Goal: Task Accomplishment & Management: Manage account settings

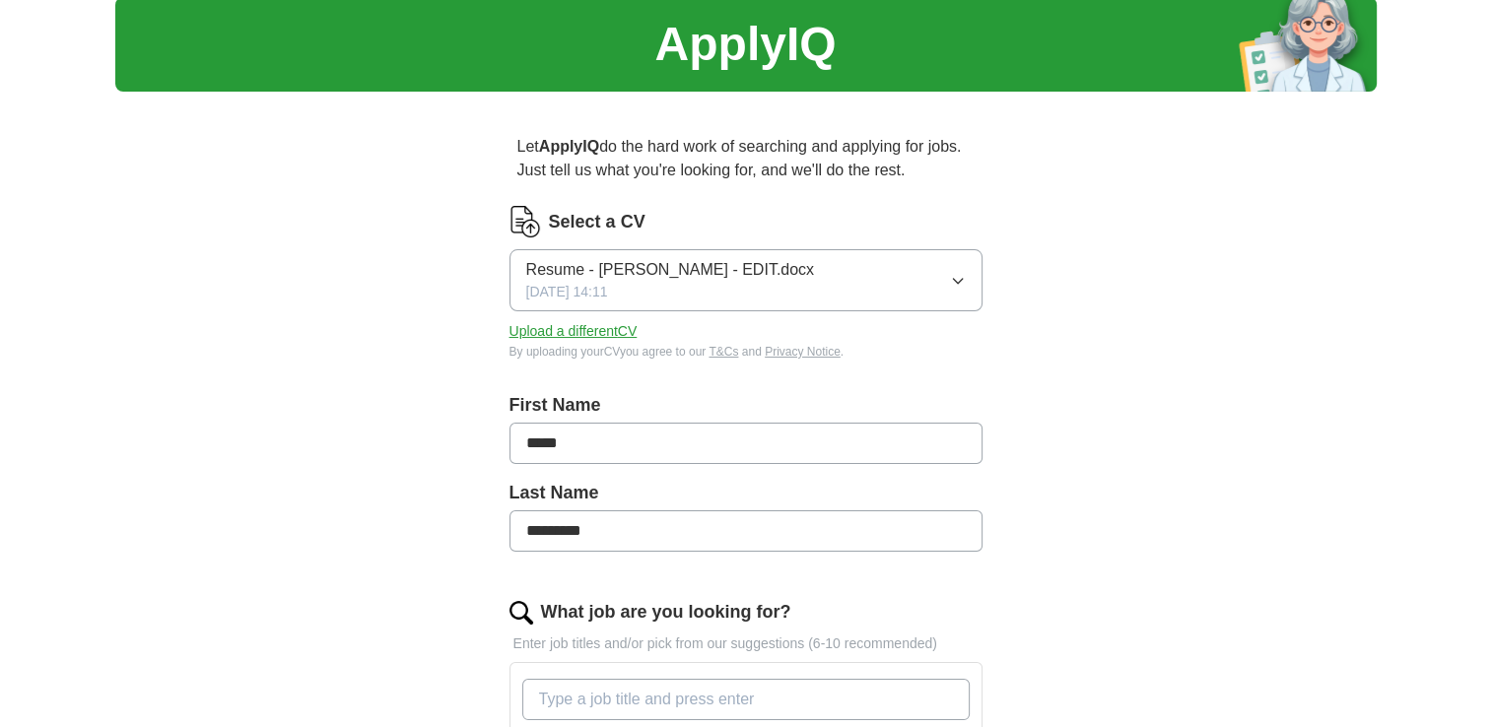
scroll to position [99, 0]
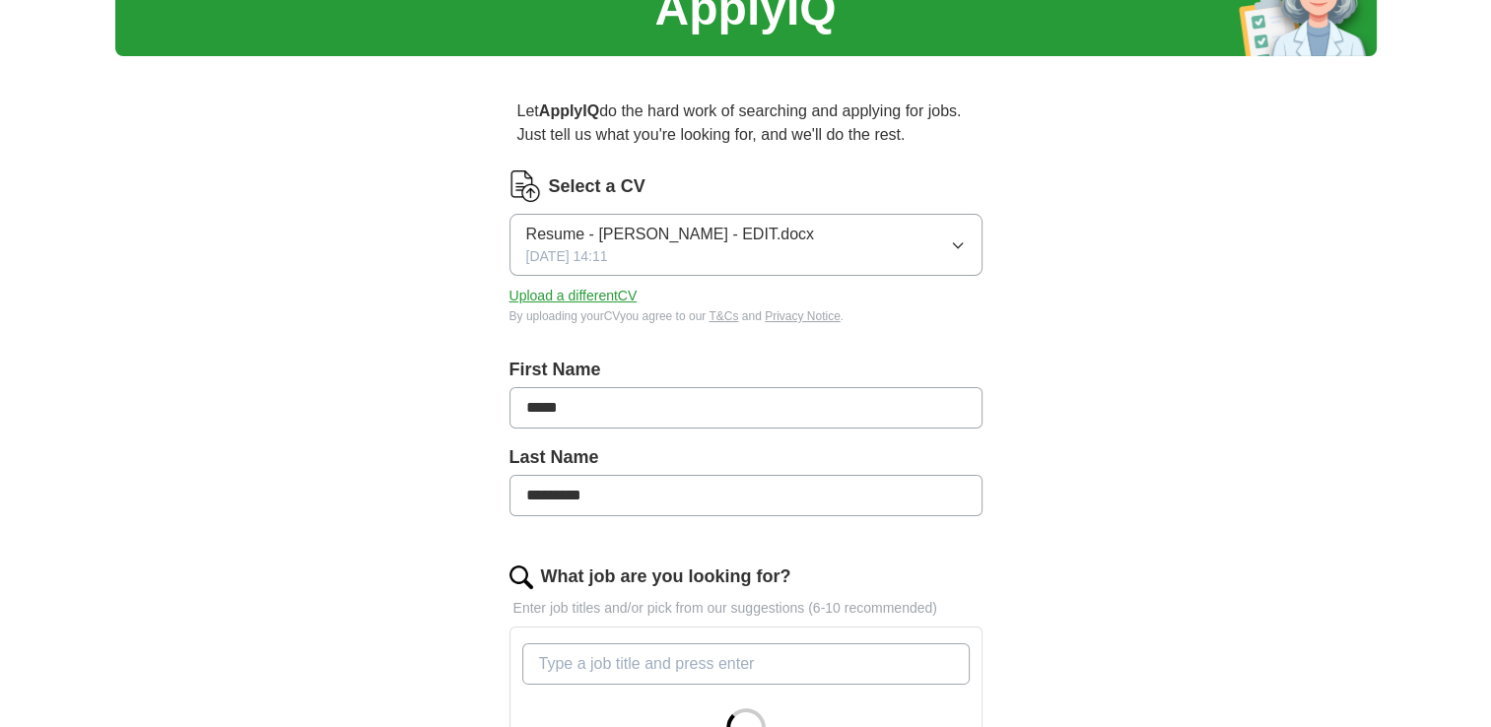
click at [589, 294] on button "Upload a different CV" at bounding box center [574, 296] width 128 height 21
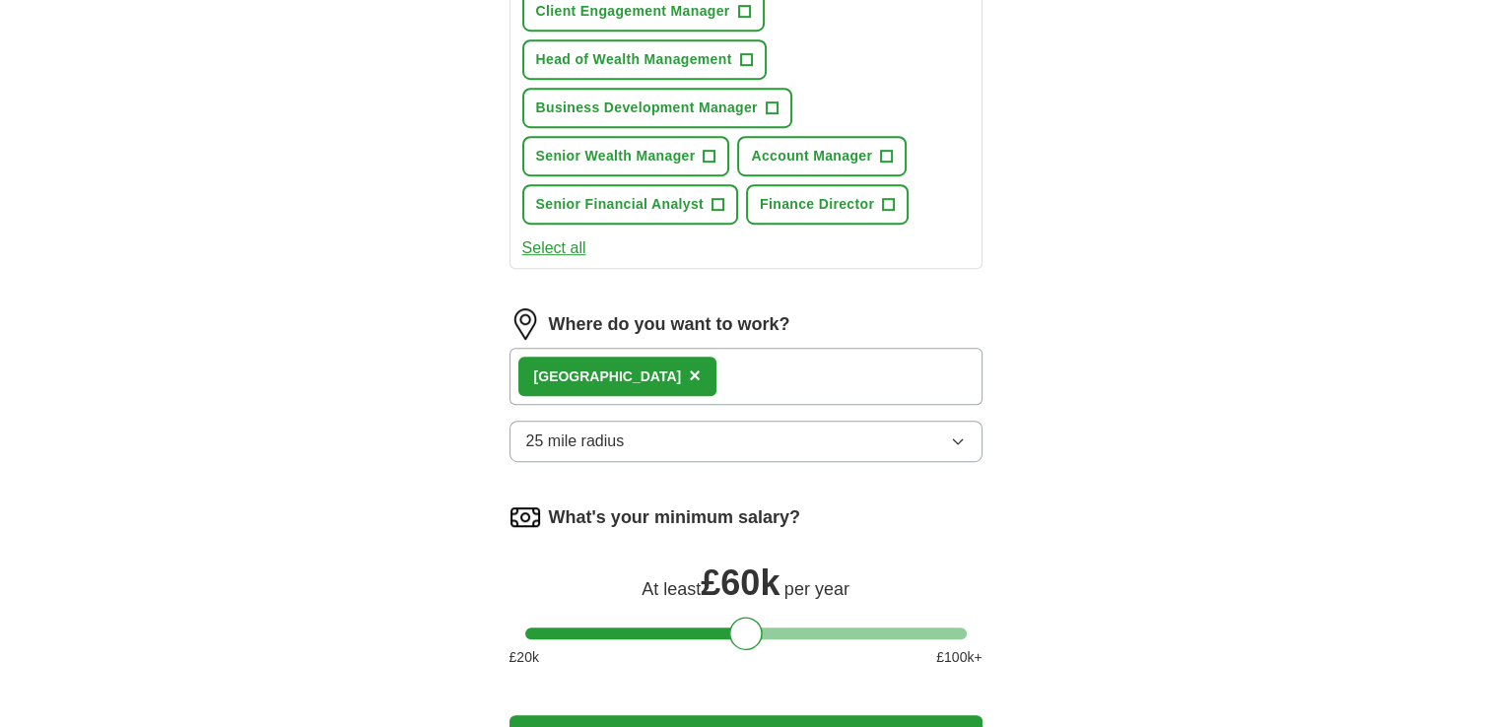
scroll to position [1183, 0]
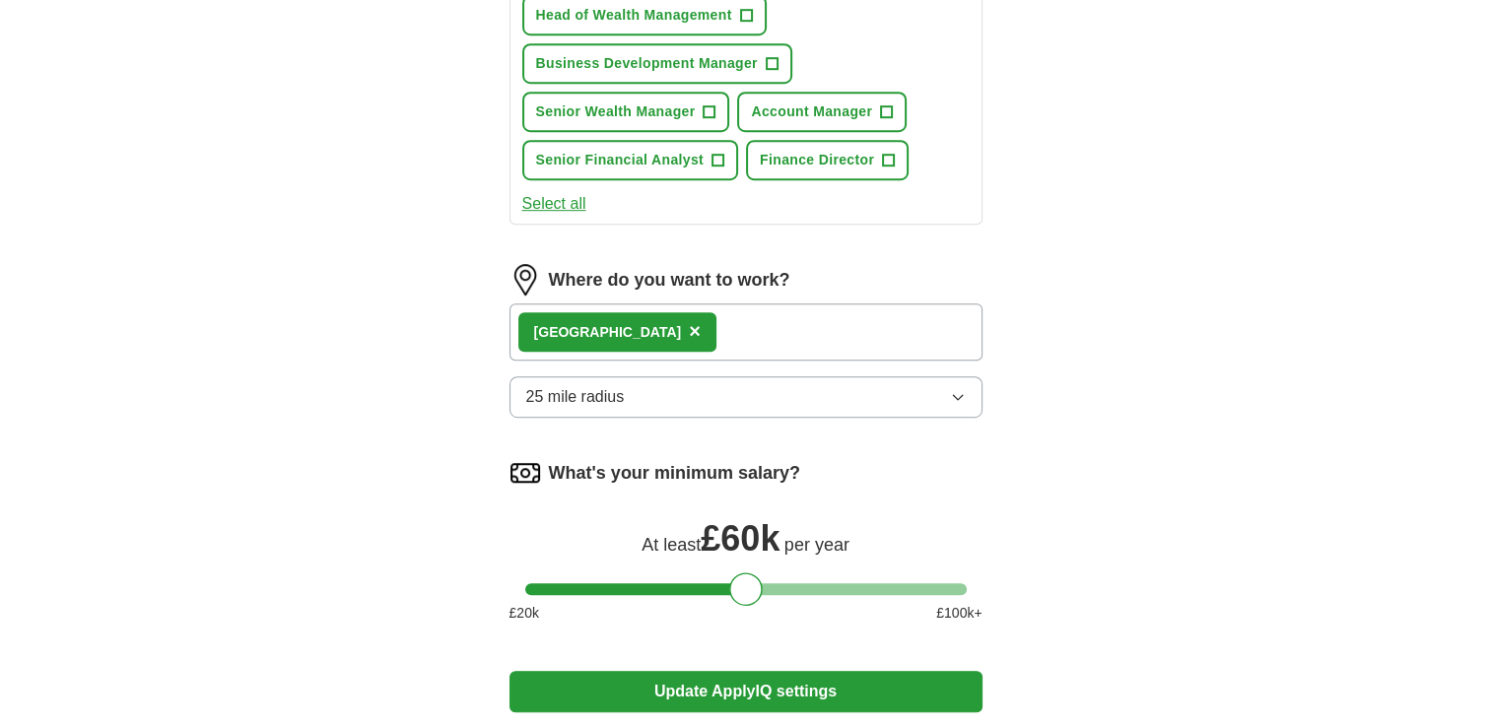
click at [642, 311] on div "London ×" at bounding box center [746, 332] width 473 height 57
click at [710, 314] on div "London ×" at bounding box center [746, 332] width 473 height 57
drag, startPoint x: 710, startPoint y: 314, endPoint x: 714, endPoint y: 380, distance: 66.2
click at [714, 380] on button "25 mile radius" at bounding box center [746, 397] width 473 height 41
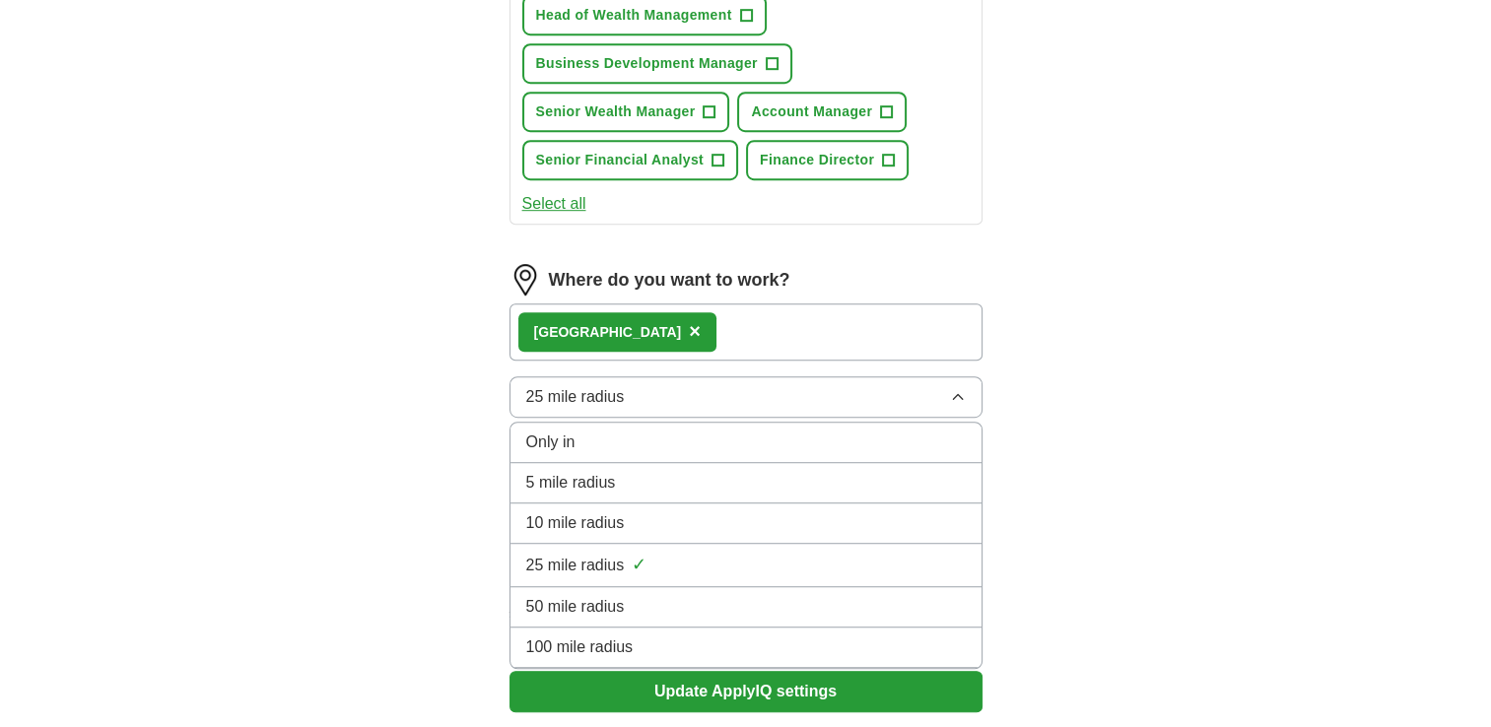
click at [728, 382] on button "25 mile radius" at bounding box center [746, 397] width 473 height 41
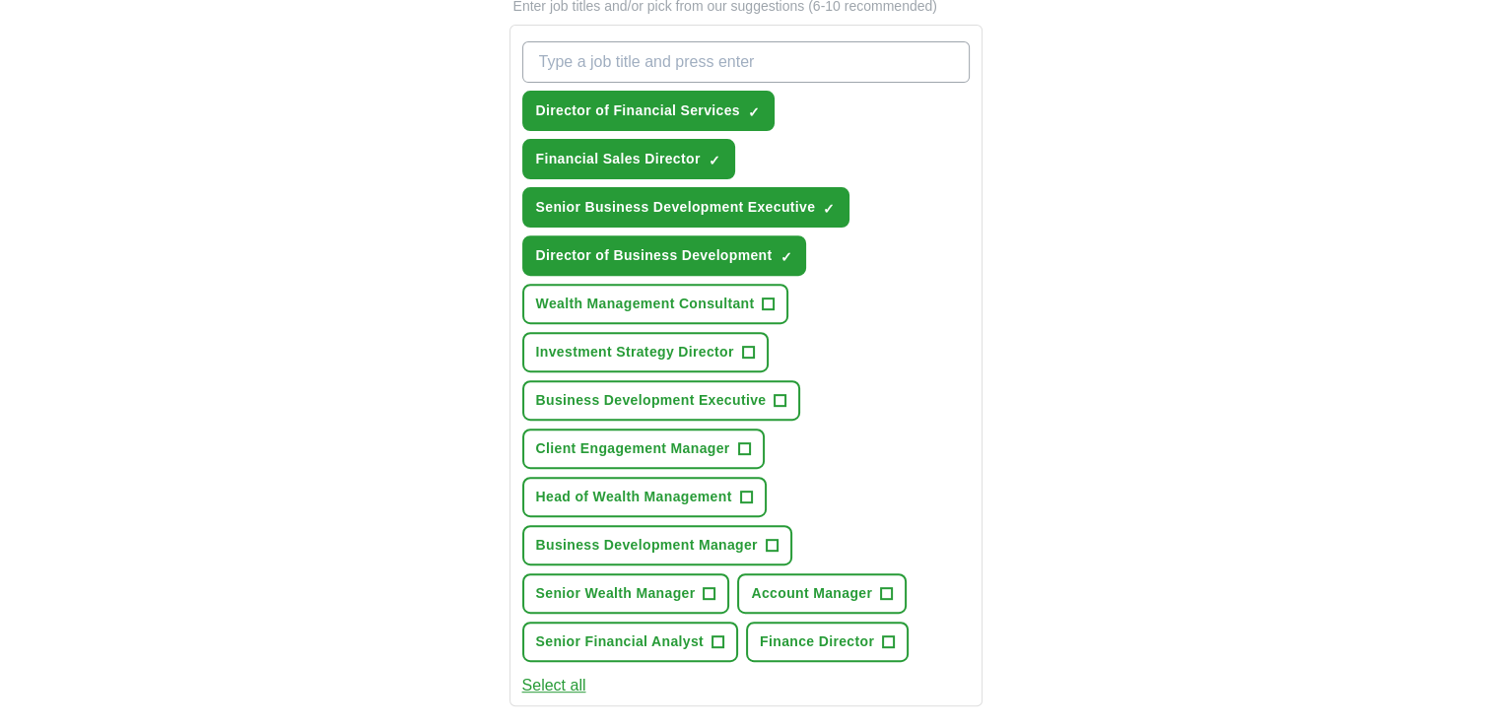
scroll to position [678, 0]
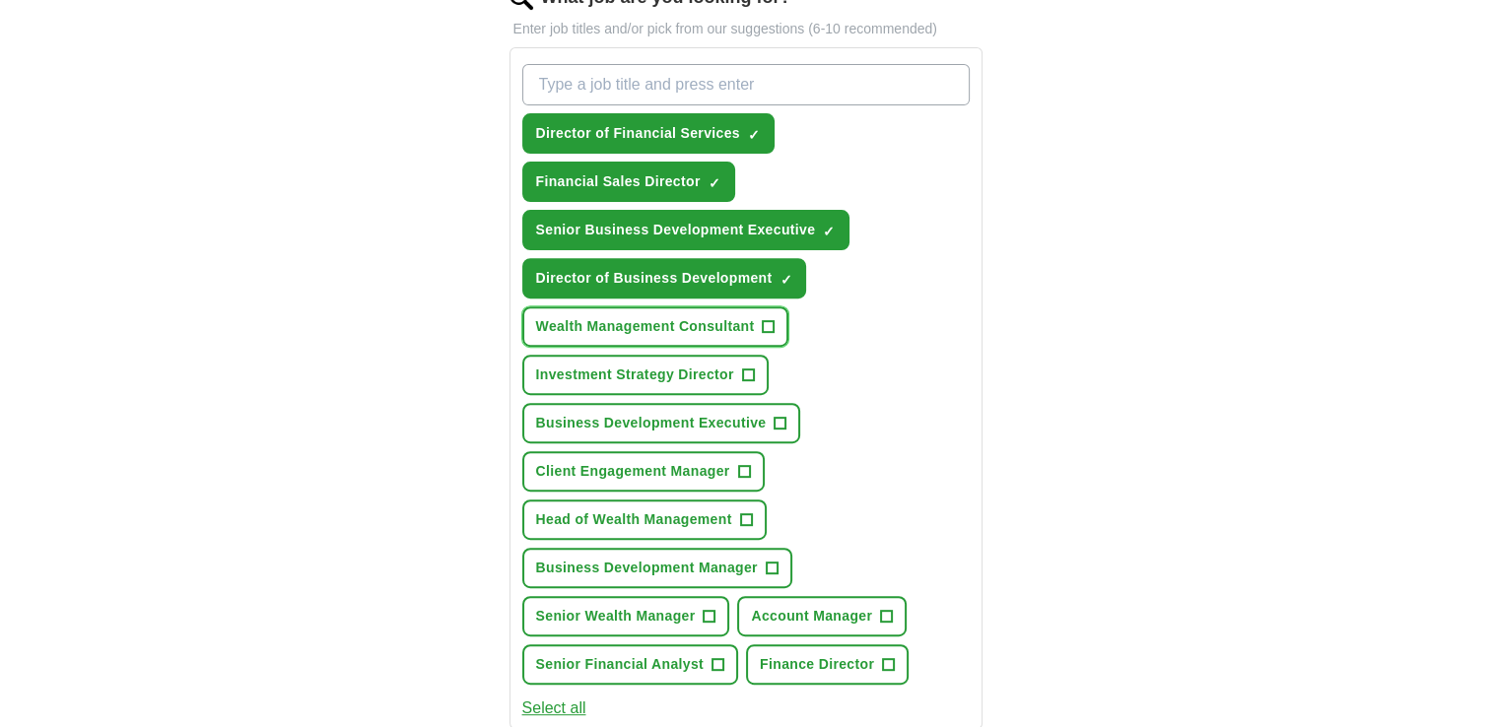
click at [770, 320] on span "+" at bounding box center [769, 327] width 12 height 16
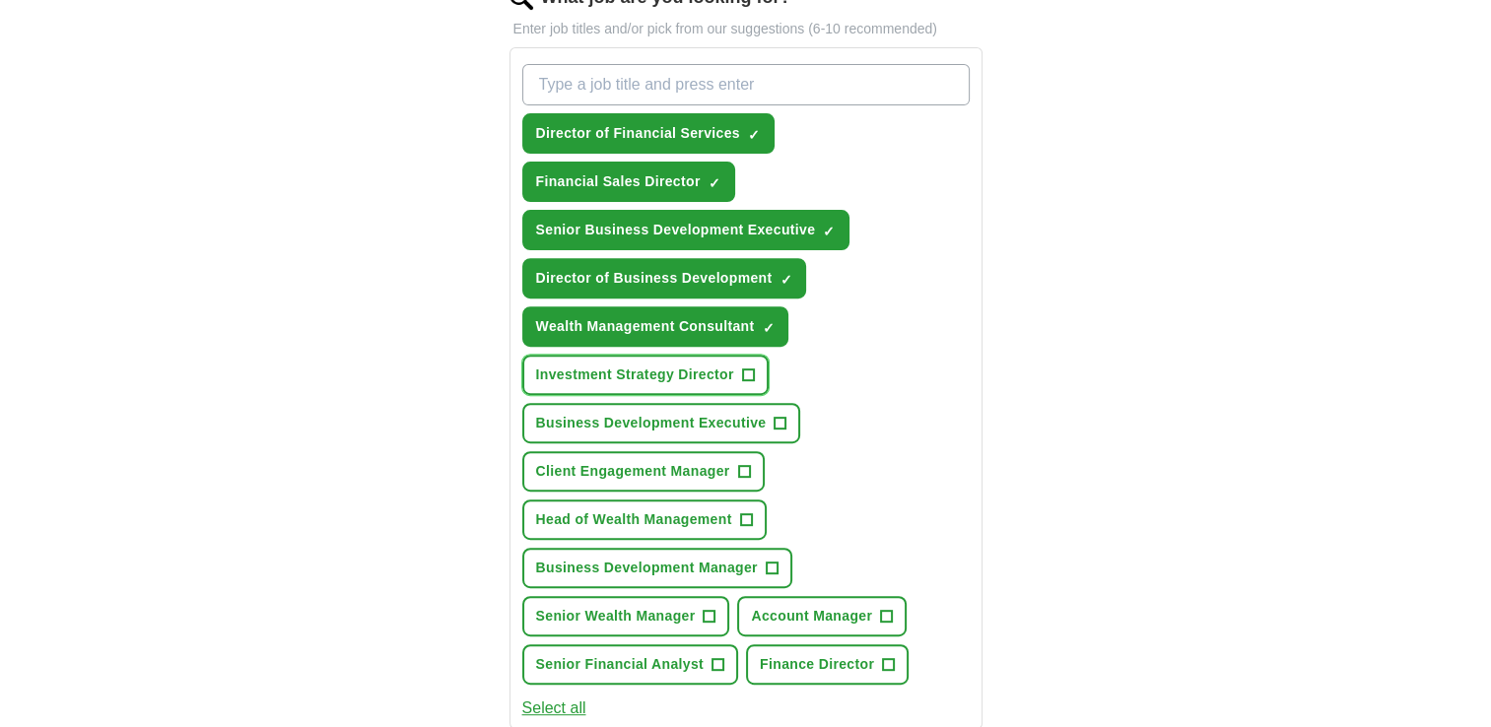
click at [754, 373] on button "Investment Strategy Director +" at bounding box center [645, 375] width 246 height 40
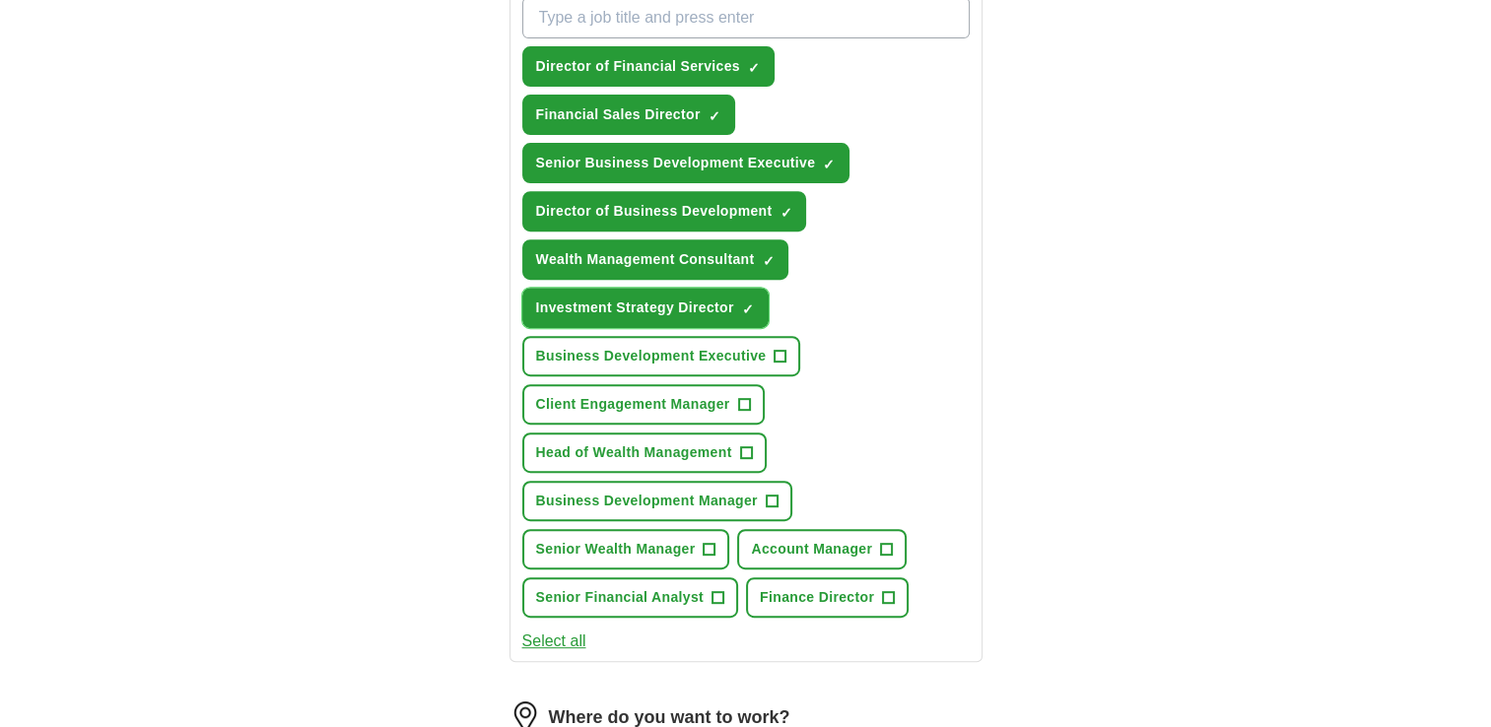
scroll to position [875, 0]
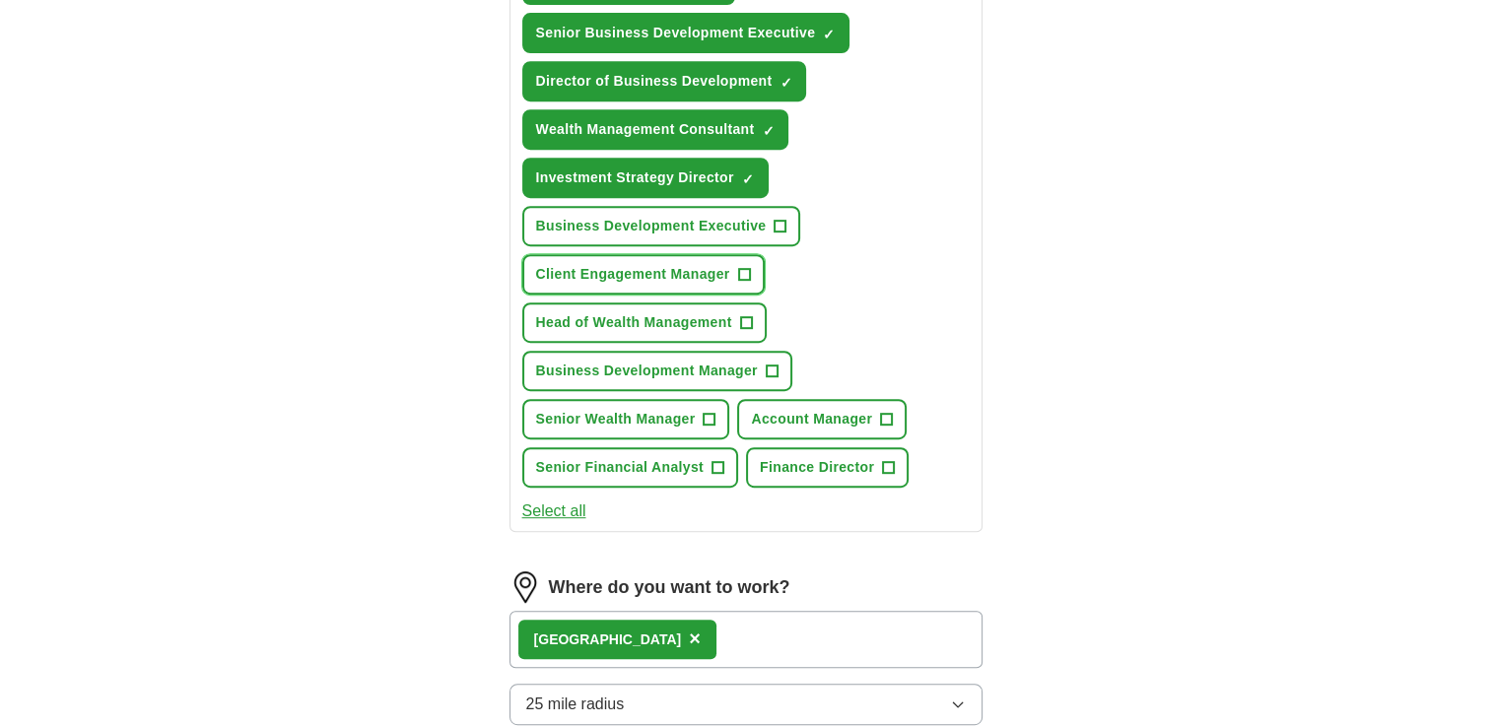
click at [745, 267] on span "+" at bounding box center [744, 275] width 12 height 16
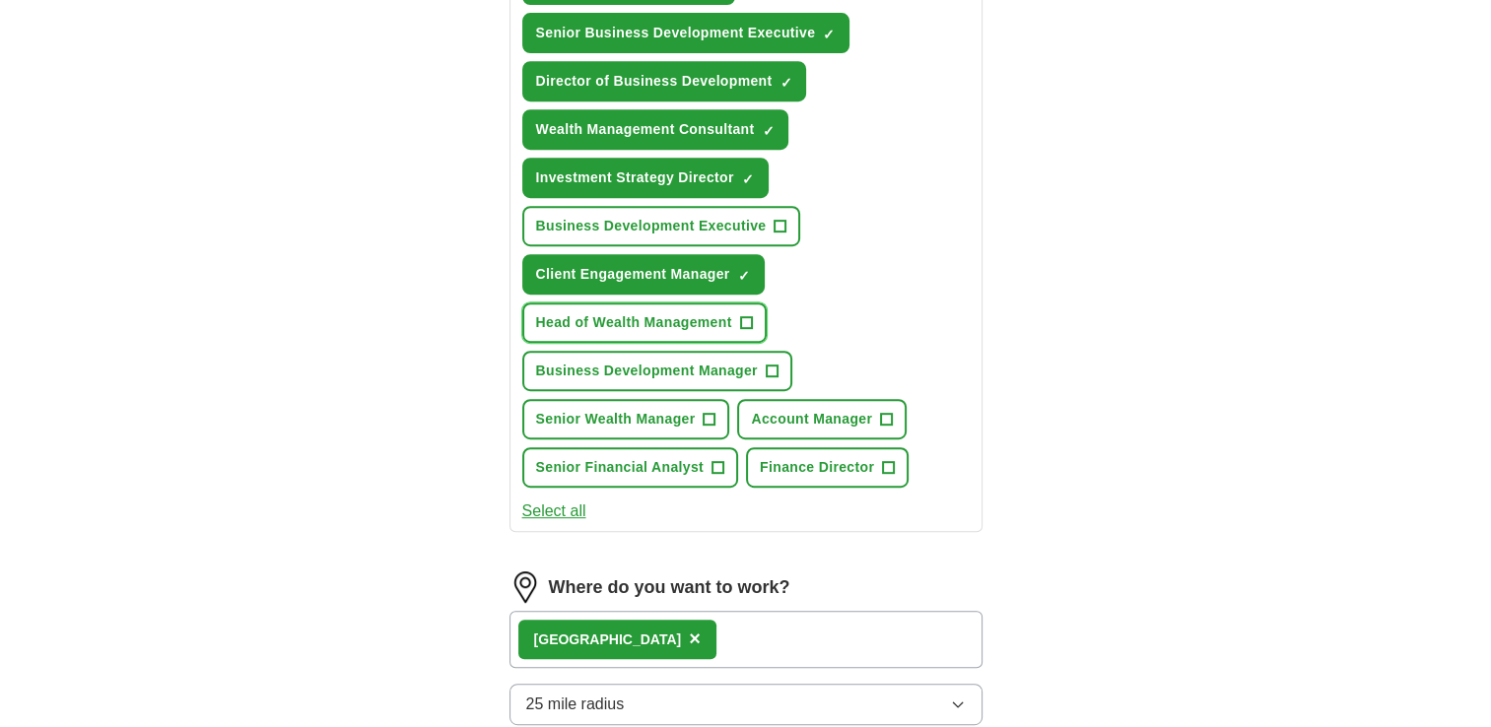
click at [744, 315] on span "+" at bounding box center [746, 323] width 12 height 16
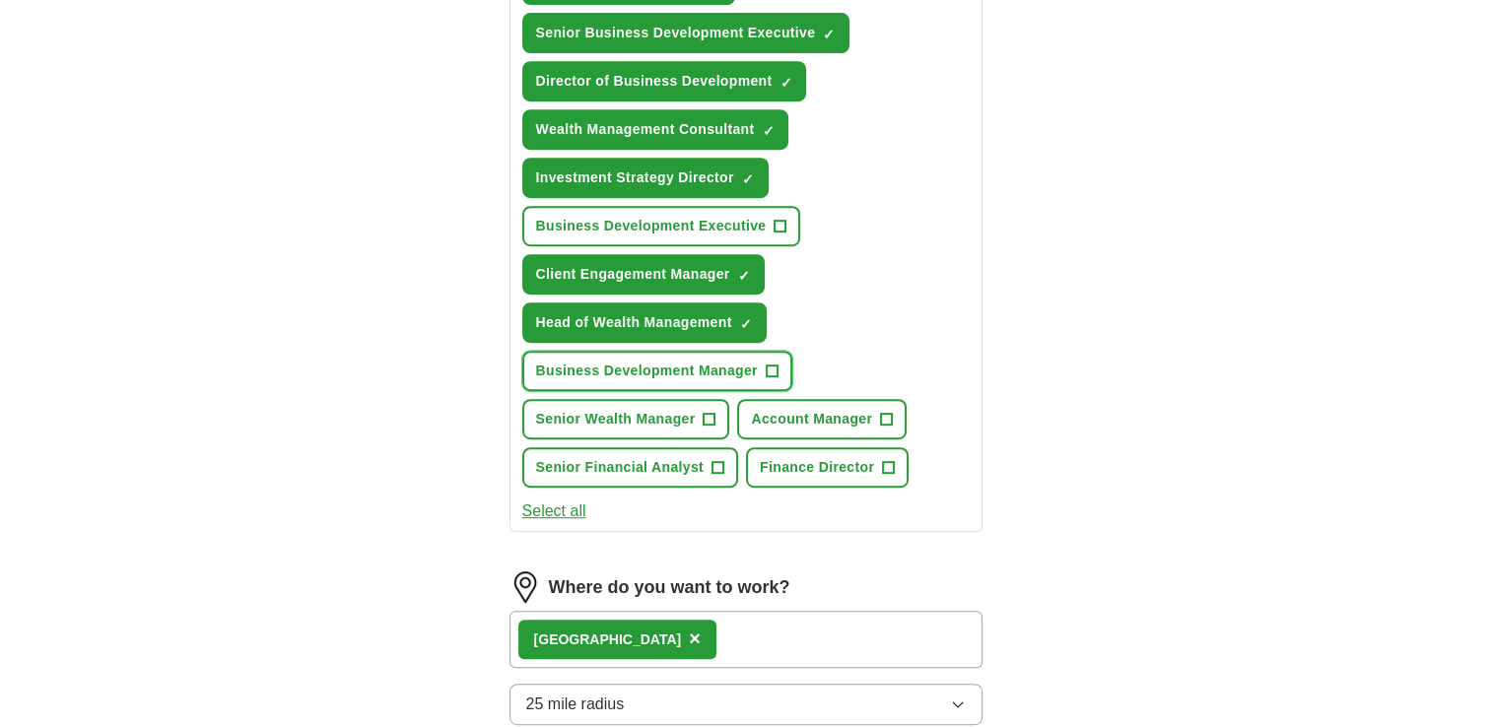
click at [768, 364] on span "+" at bounding box center [772, 372] width 12 height 16
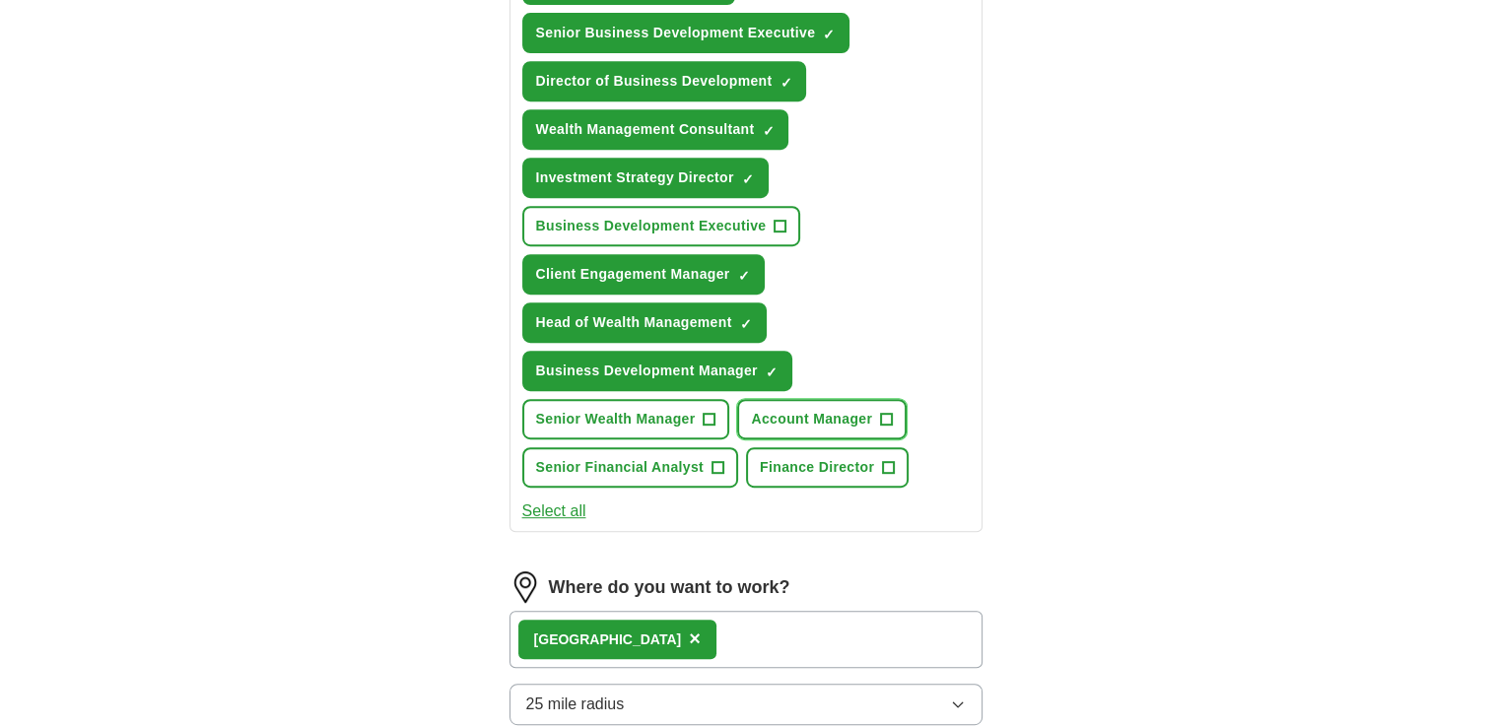
click at [891, 405] on button "Account Manager +" at bounding box center [822, 419] width 170 height 40
click at [704, 412] on span "+" at bounding box center [710, 420] width 12 height 16
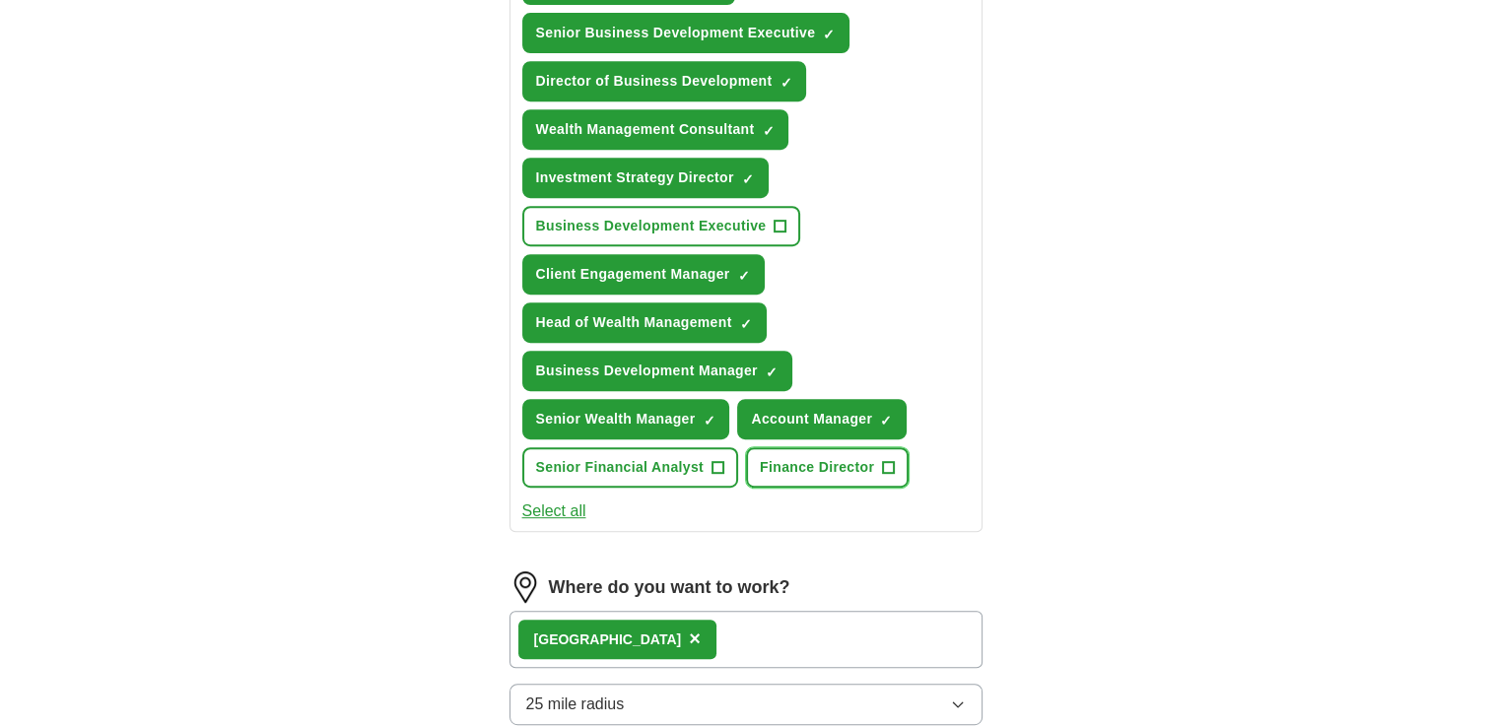
click at [882, 461] on span "+" at bounding box center [888, 467] width 13 height 13
click at [714, 460] on span "+" at bounding box center [718, 468] width 12 height 16
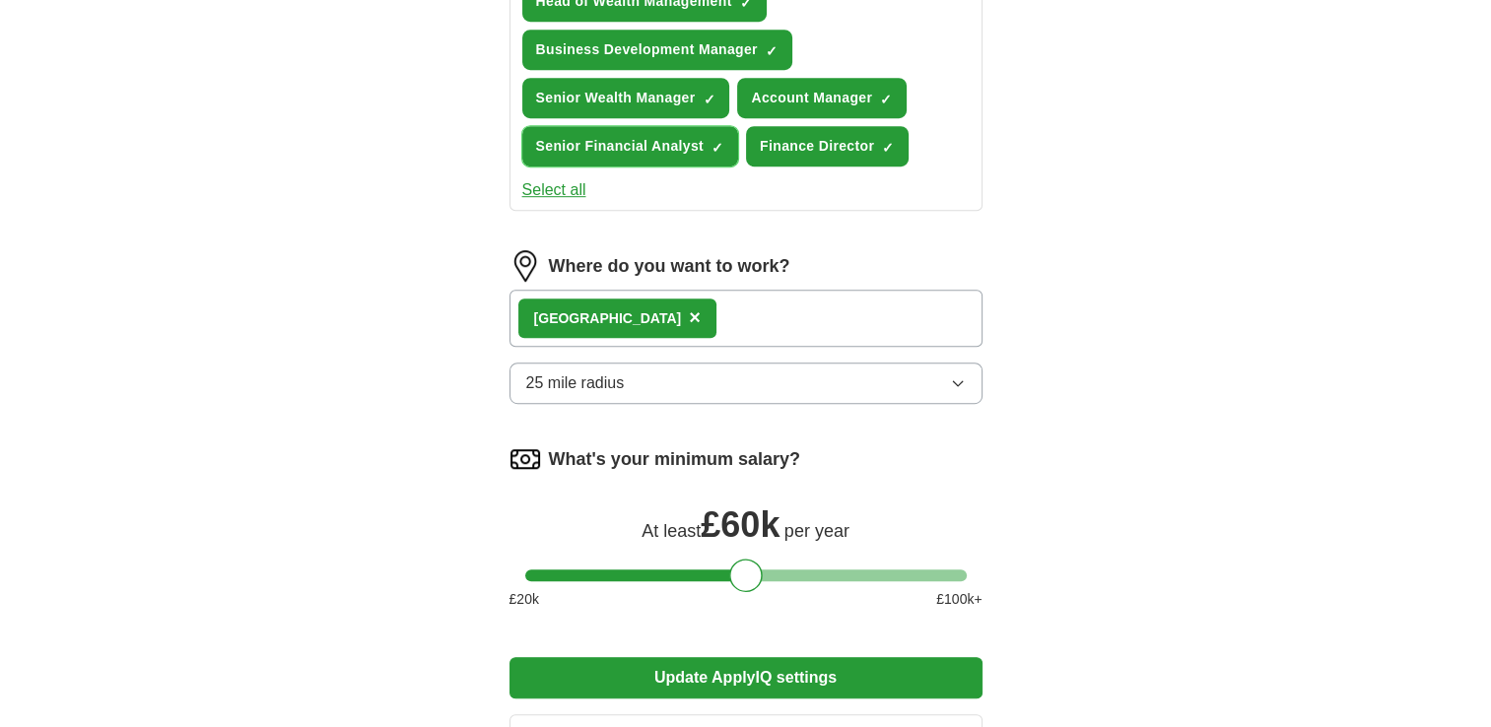
scroll to position [1467, 0]
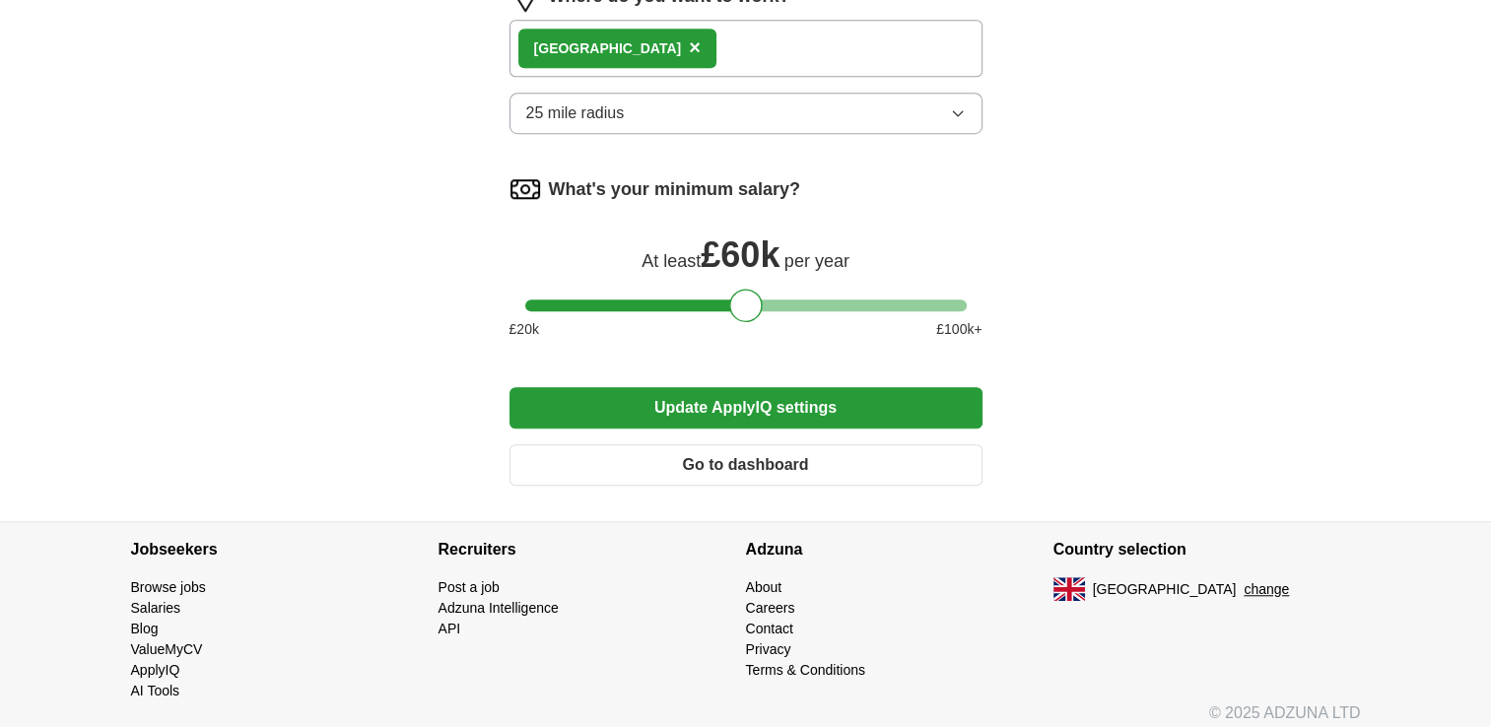
click at [715, 392] on button "Update ApplyIQ settings" at bounding box center [746, 407] width 473 height 41
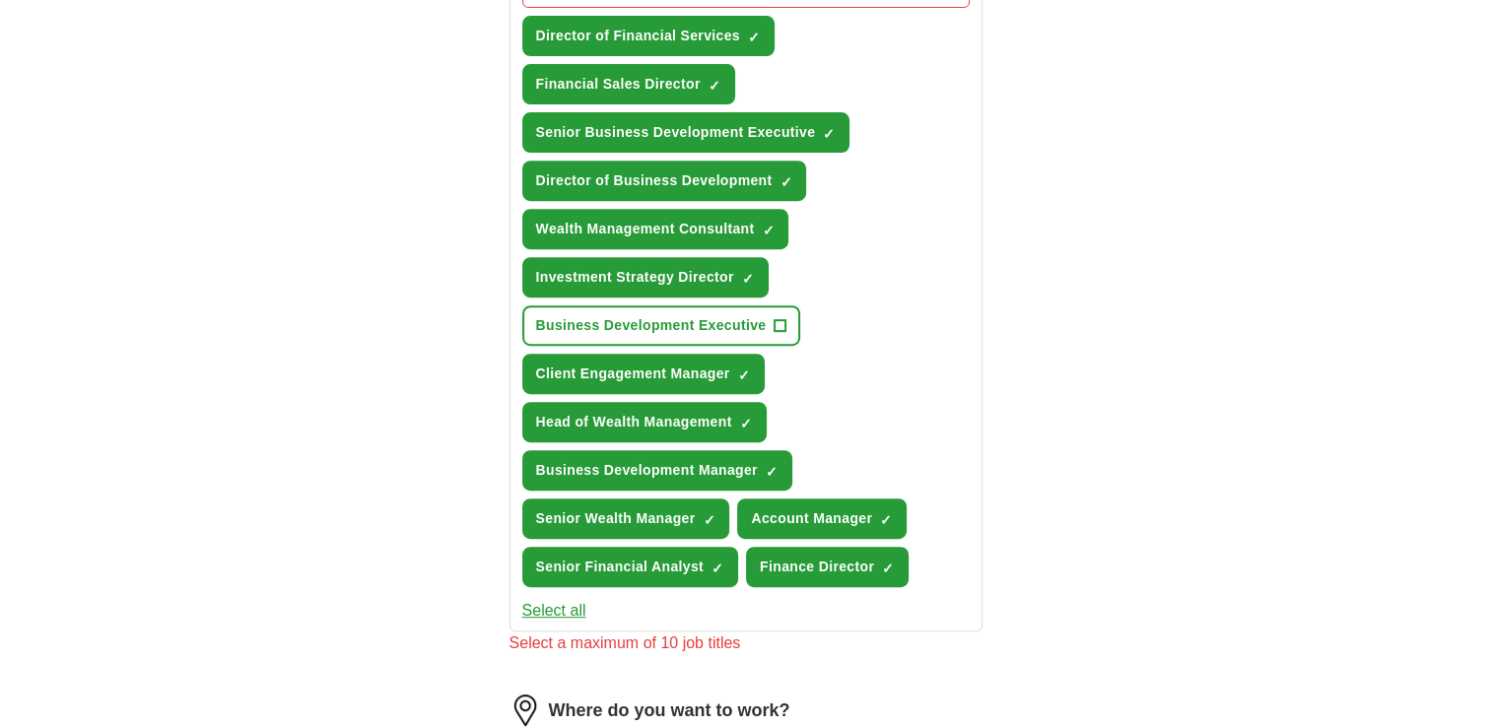
scroll to position [797, 0]
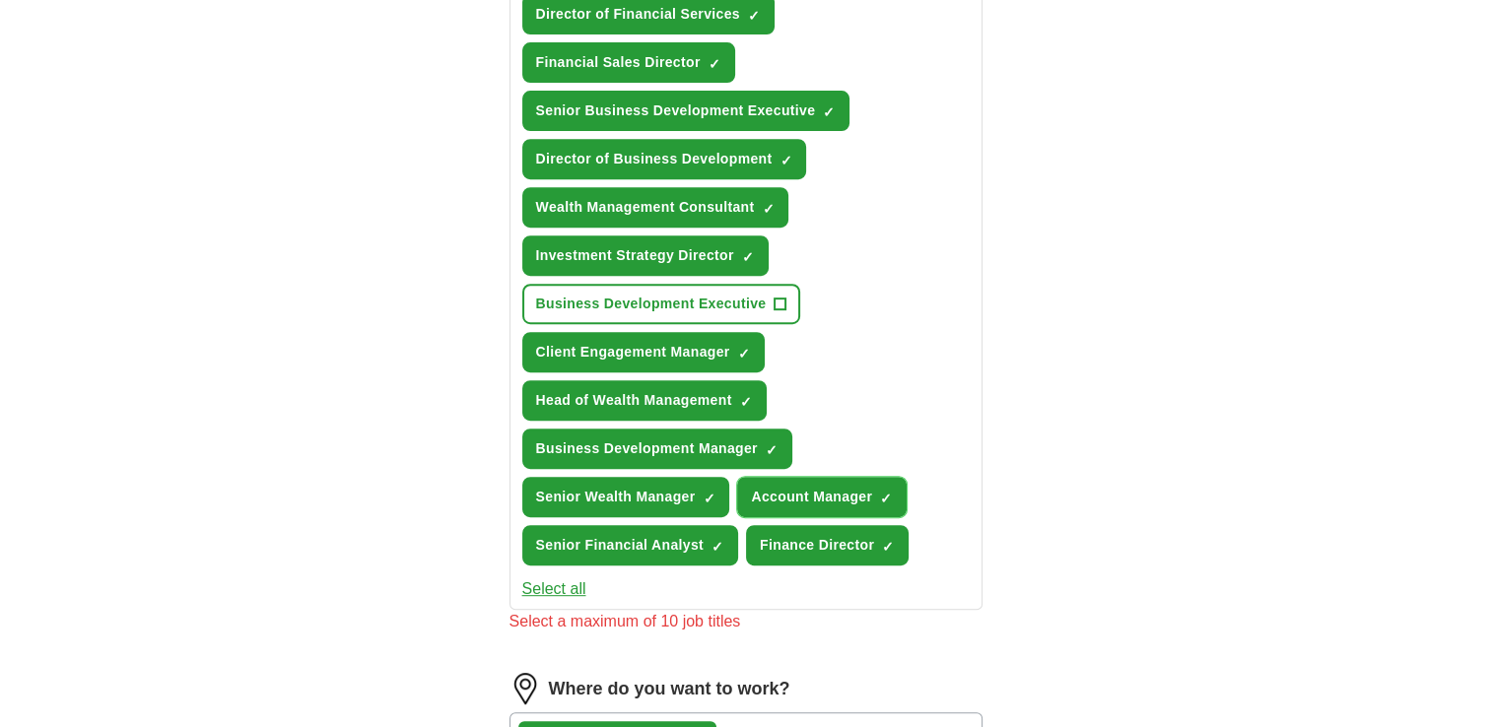
click at [0, 0] on span "×" at bounding box center [0, 0] width 0 height 0
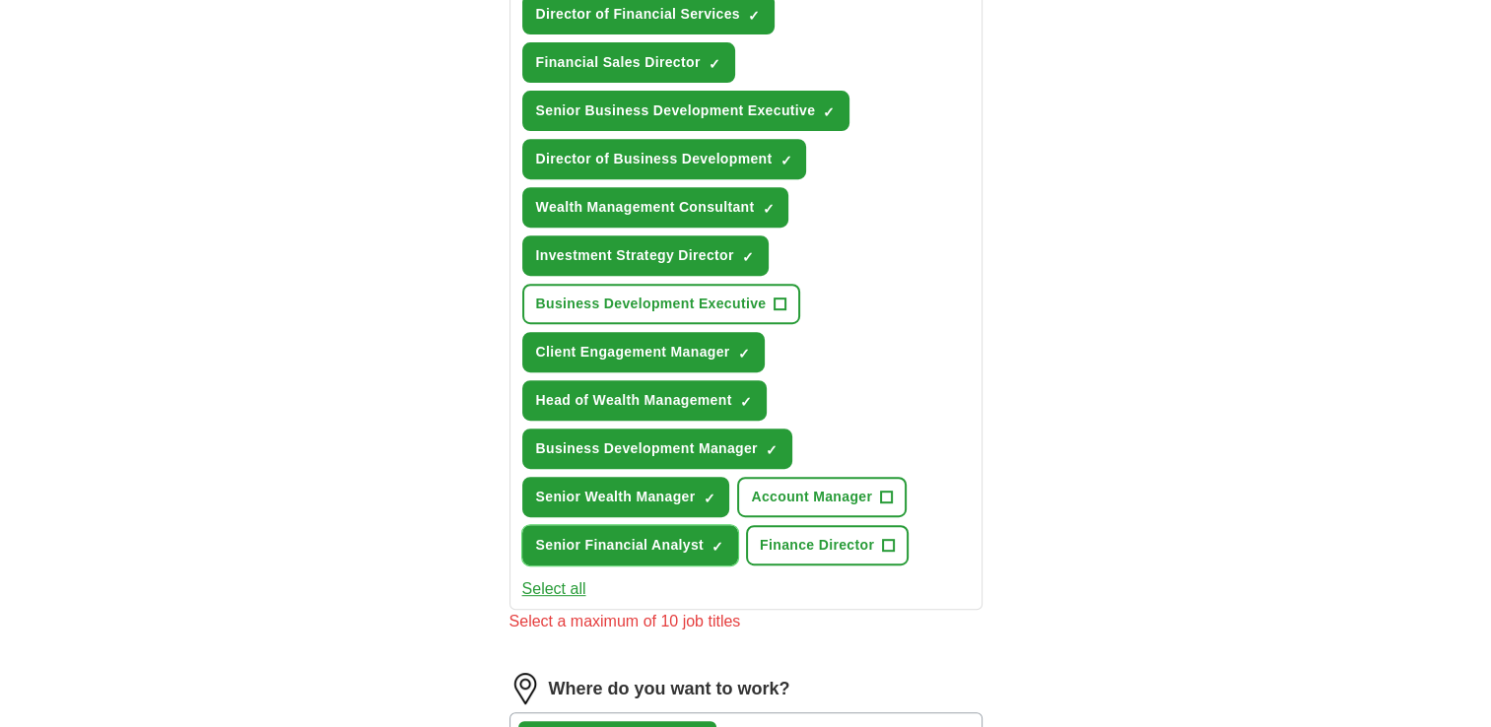
click at [681, 535] on span "Senior Financial Analyst" at bounding box center [620, 545] width 168 height 21
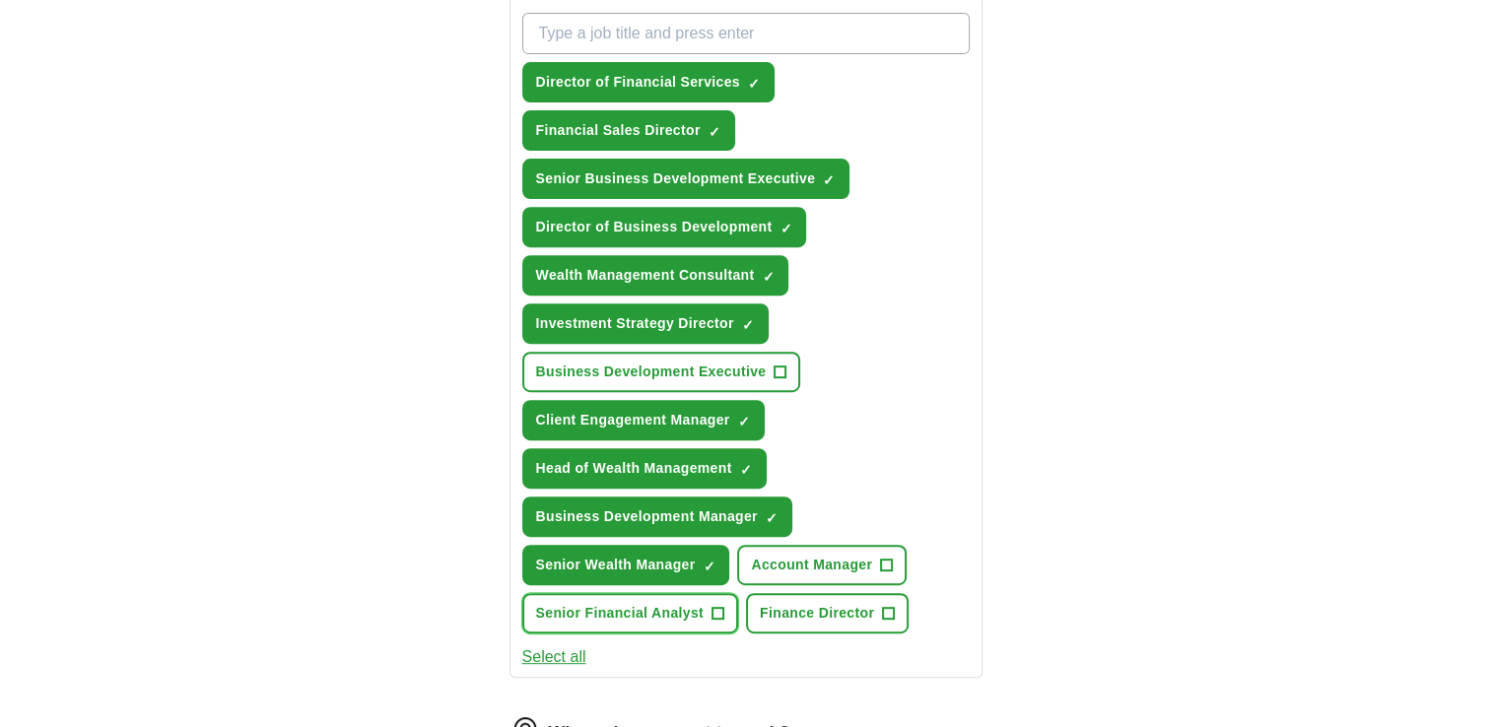
scroll to position [699, 0]
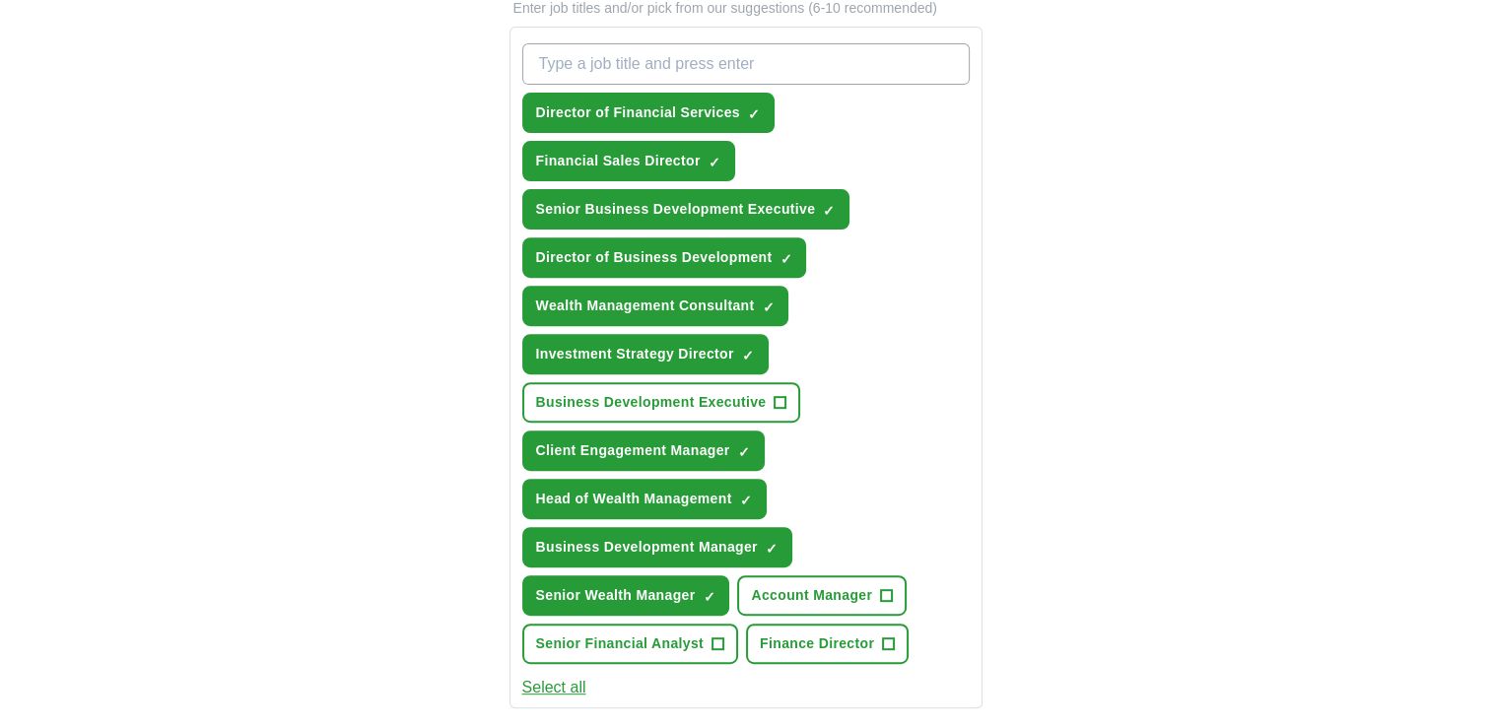
click at [912, 447] on div "Director of Financial Services ✓ × Financial Sales Director ✓ × Senior Business…" at bounding box center [745, 353] width 455 height 637
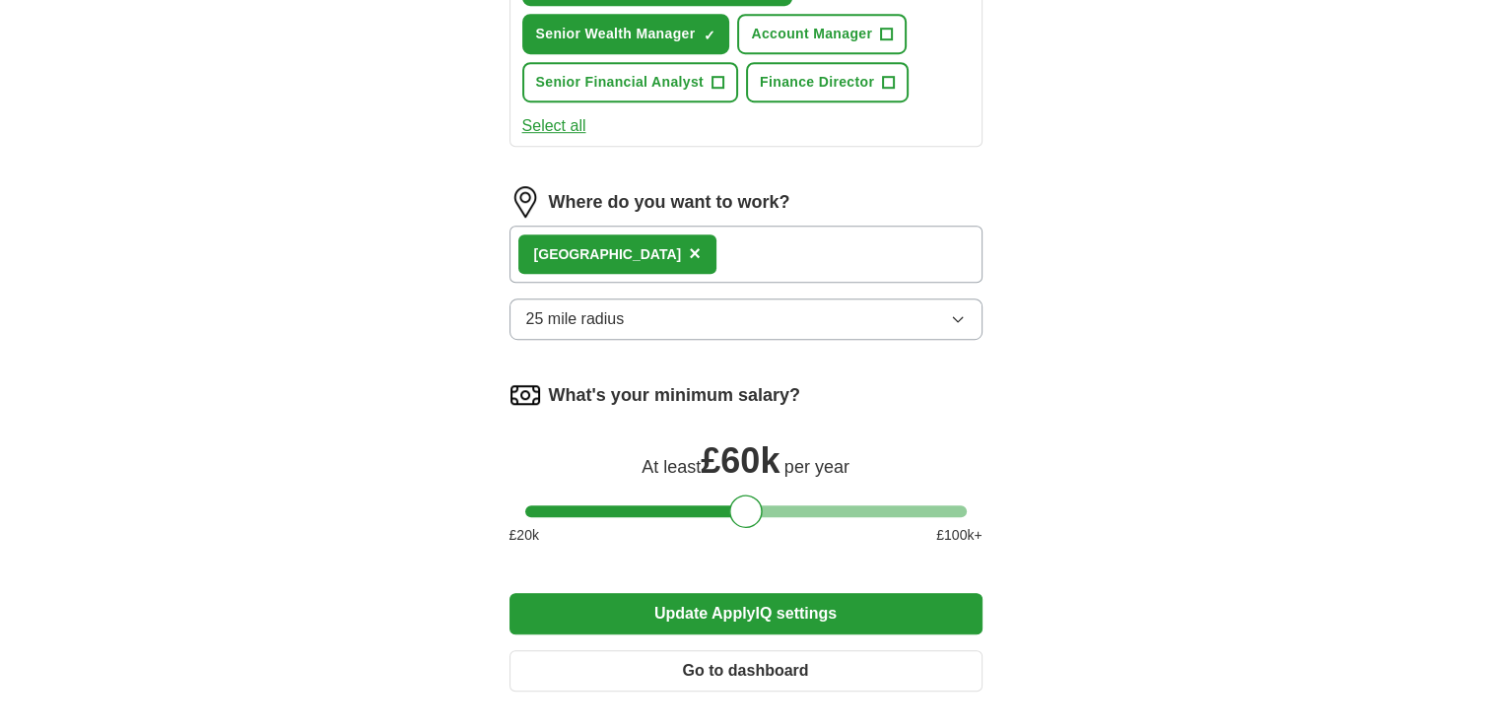
scroll to position [1389, 0]
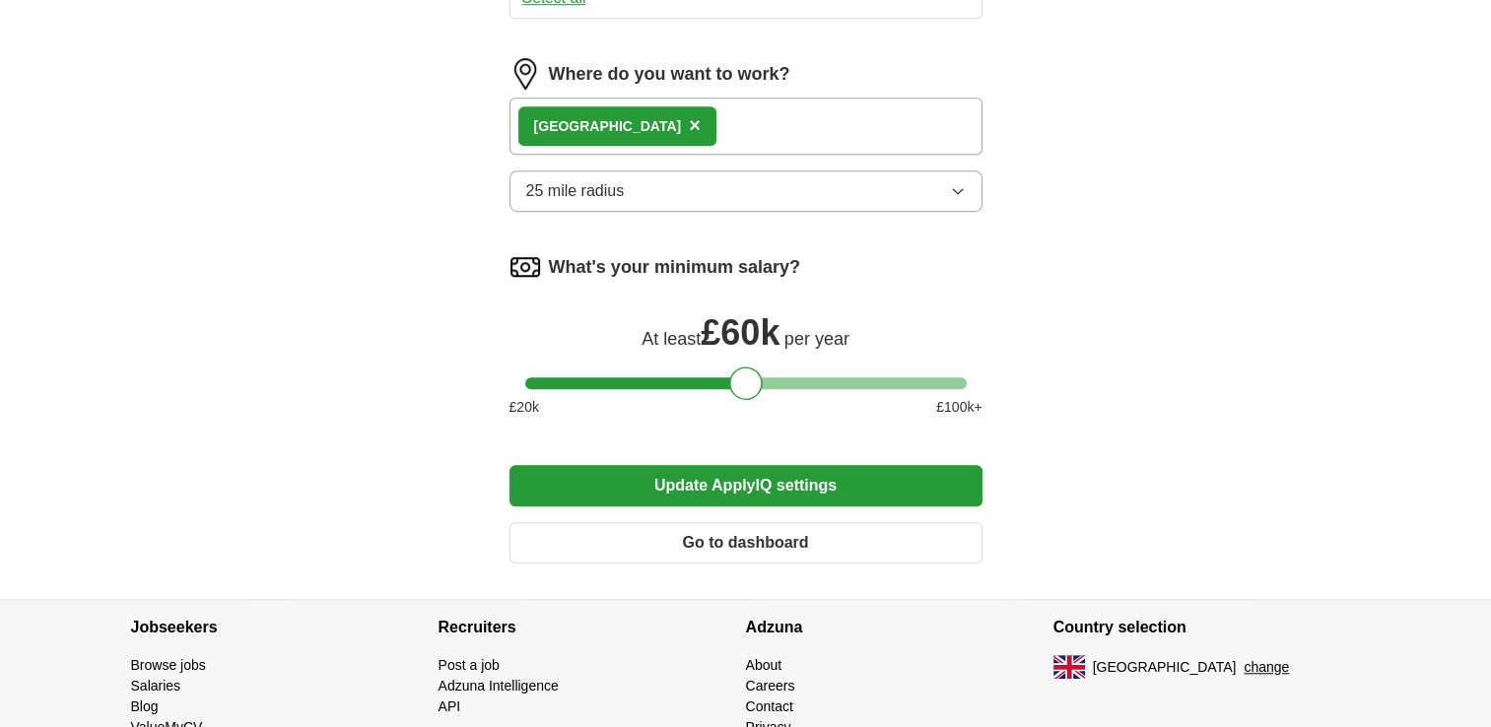
click at [707, 479] on button "Update ApplyIQ settings" at bounding box center [746, 485] width 473 height 41
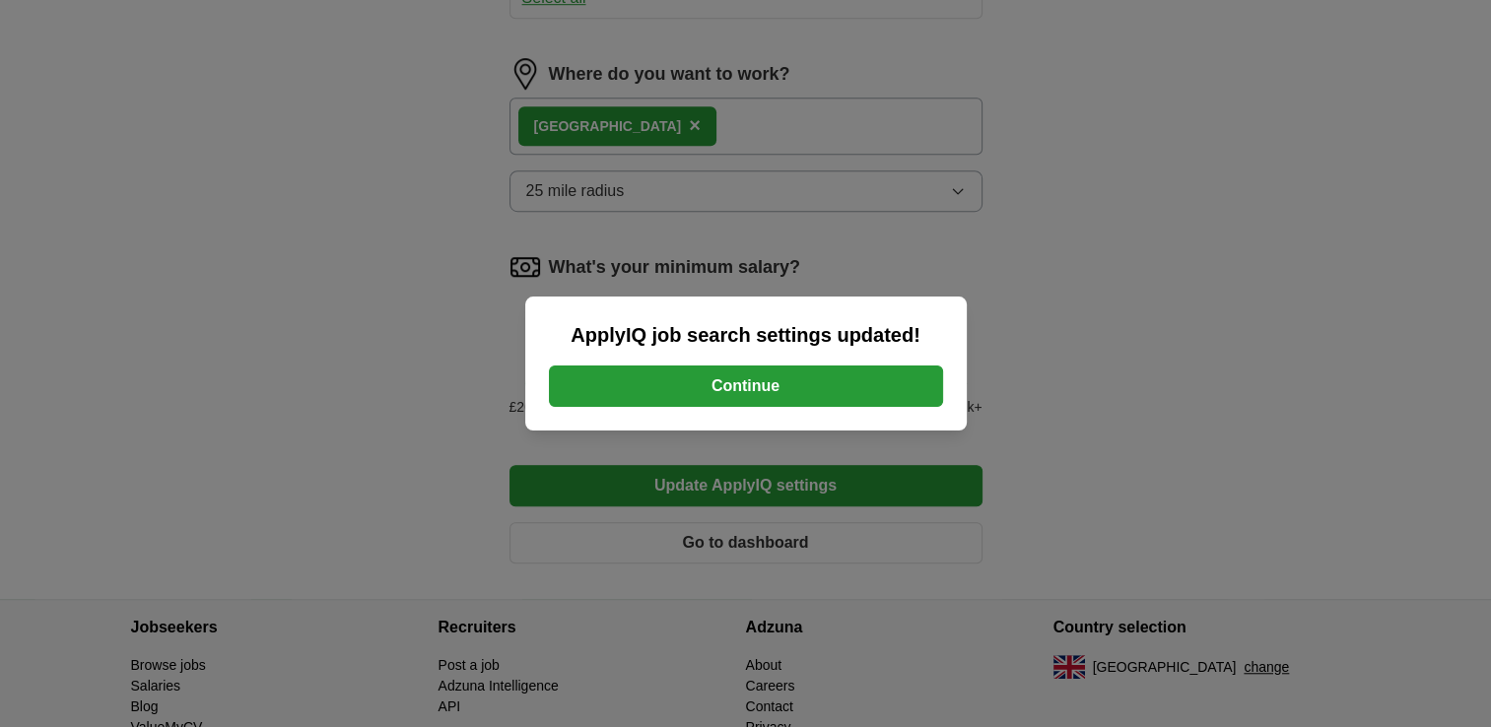
click at [762, 377] on button "Continue" at bounding box center [746, 386] width 394 height 41
